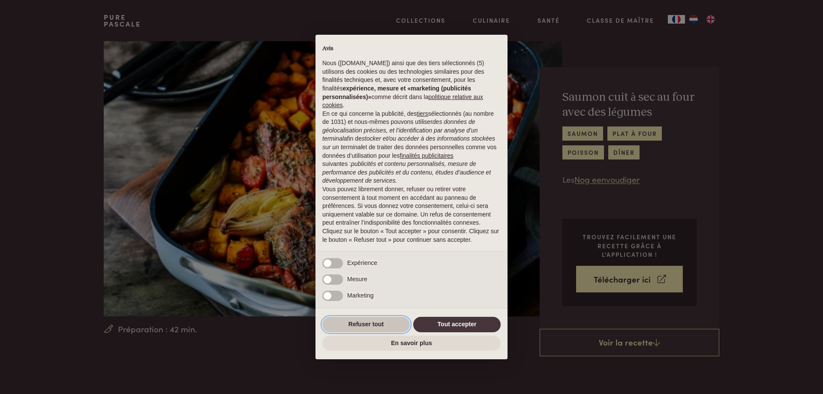
click at [379, 324] on button "Refuser tout" at bounding box center [365, 324] width 87 height 15
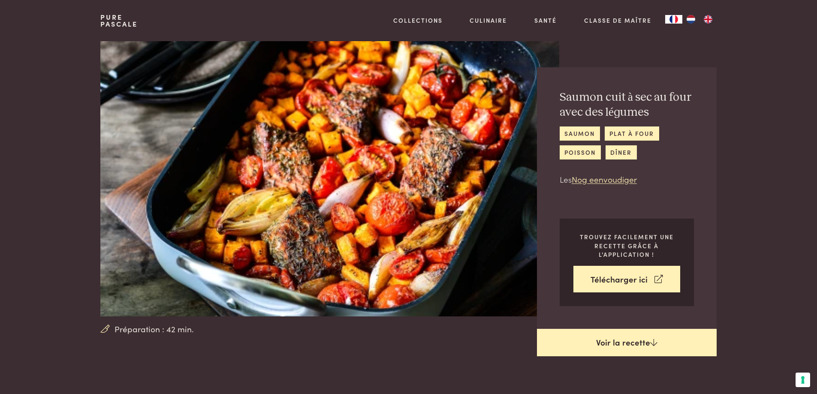
click at [608, 343] on link "Voir la recette" at bounding box center [627, 342] width 180 height 27
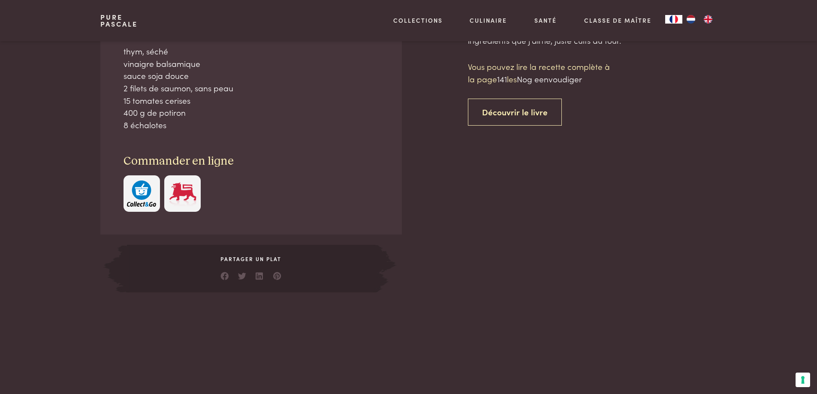
scroll to position [401, 0]
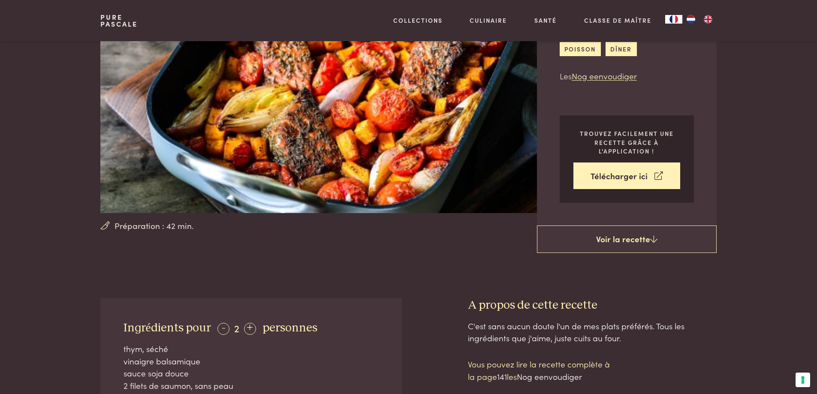
scroll to position [15, 0]
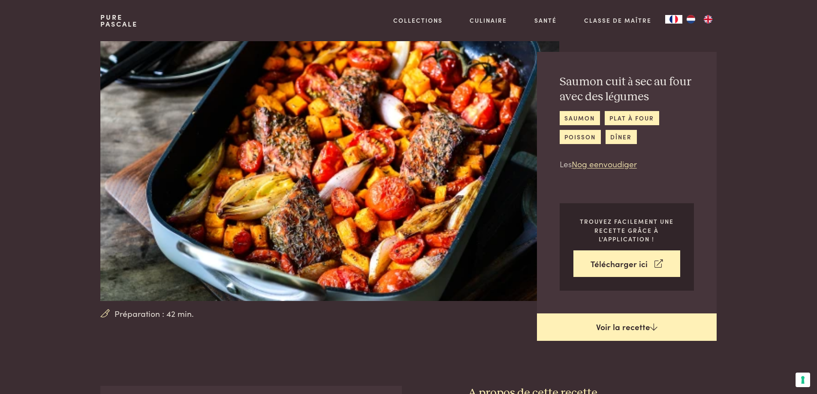
click at [622, 327] on link "Voir la recette" at bounding box center [627, 326] width 180 height 27
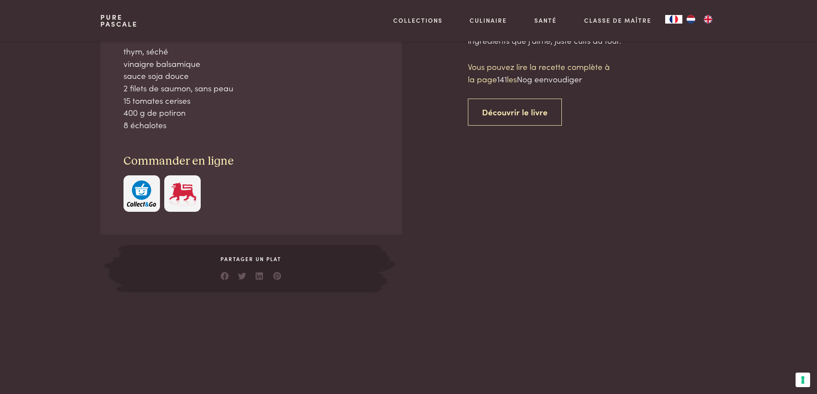
scroll to position [401, 0]
click at [510, 119] on link "Découvrir le livre" at bounding box center [515, 111] width 94 height 27
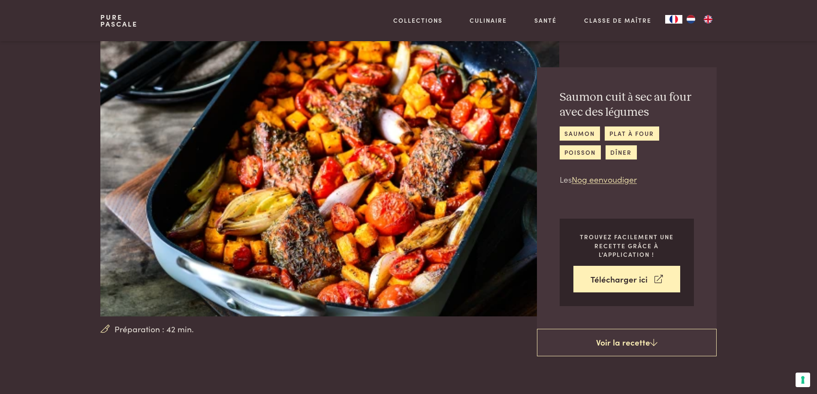
scroll to position [401, 0]
